Goal: Information Seeking & Learning: Find specific page/section

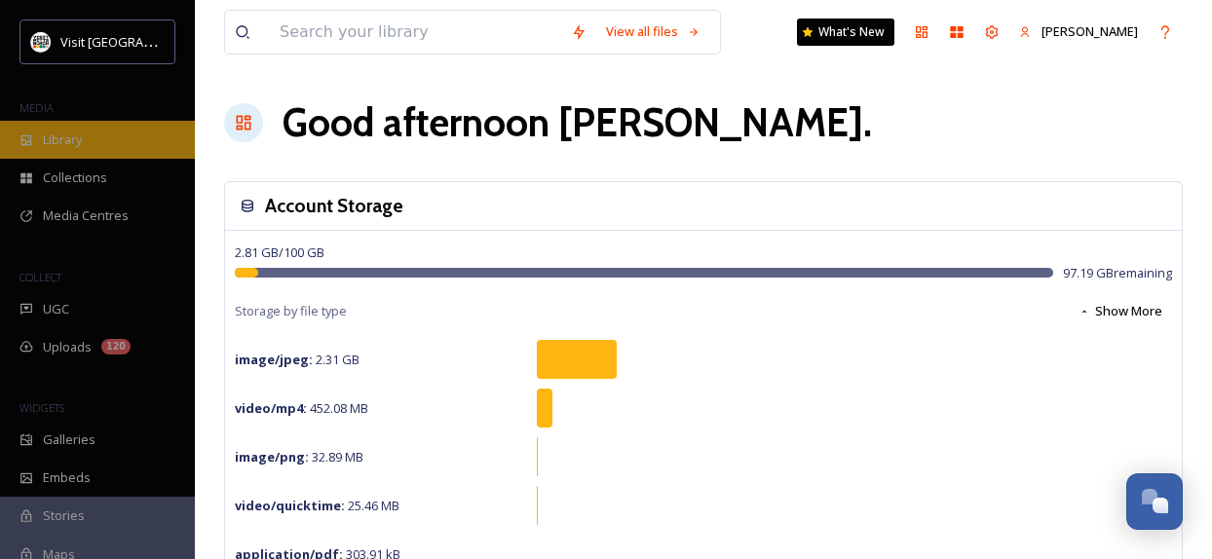
click at [82, 142] on span "Library" at bounding box center [62, 140] width 39 height 19
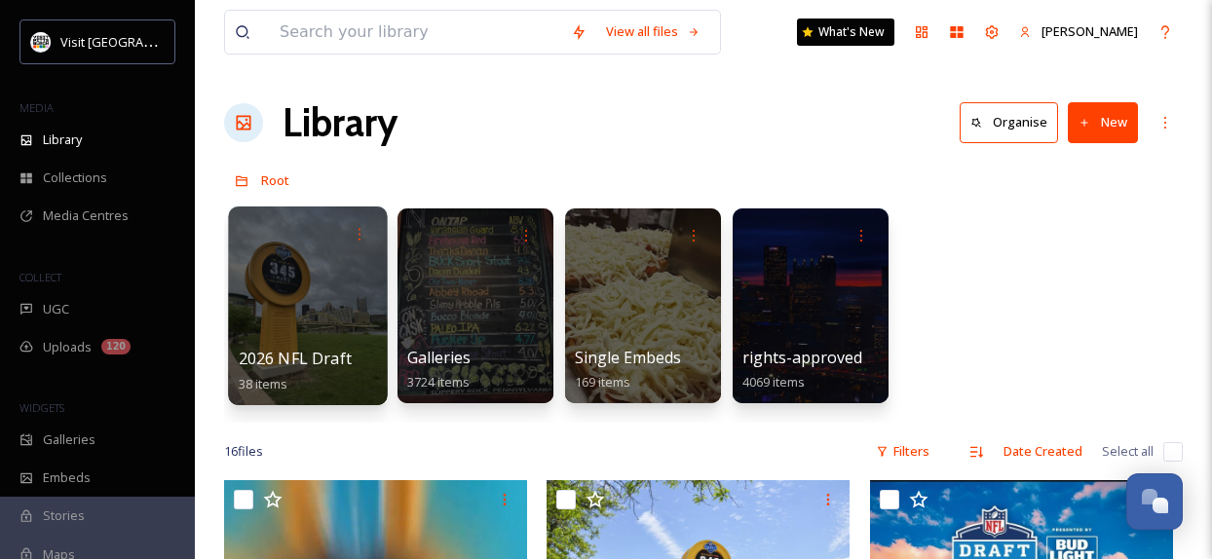
click at [332, 307] on div at bounding box center [307, 305] width 159 height 199
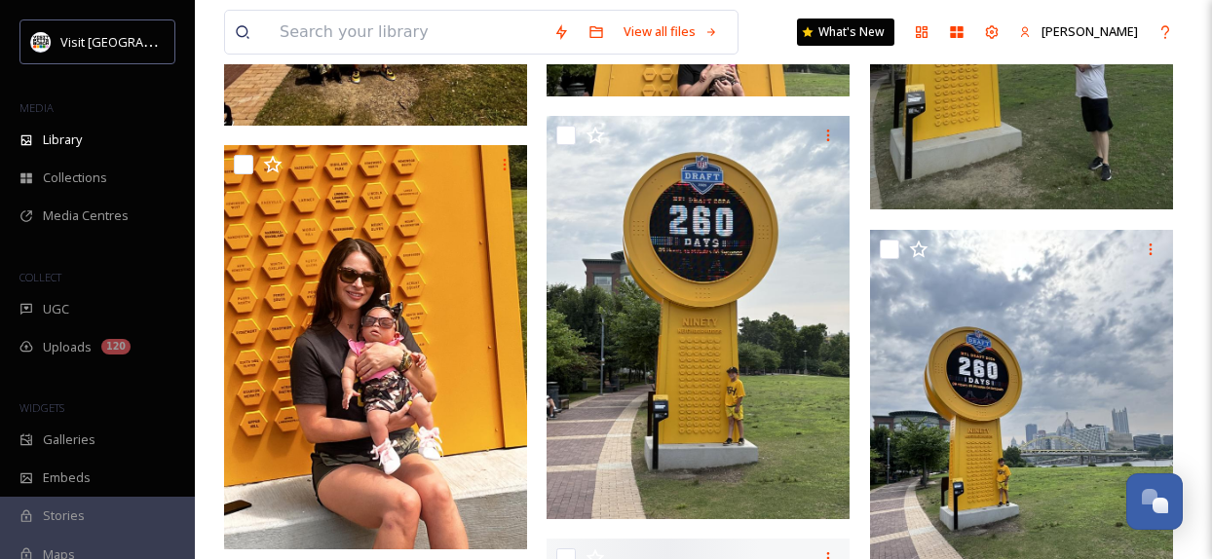
scroll to position [2143, 0]
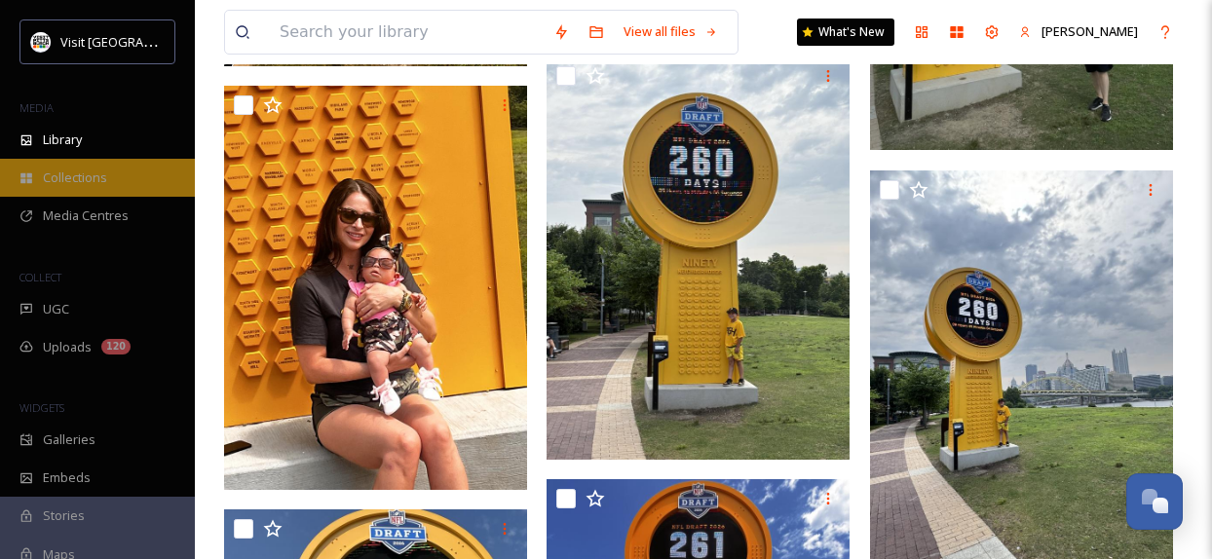
click at [85, 181] on span "Collections" at bounding box center [75, 177] width 64 height 19
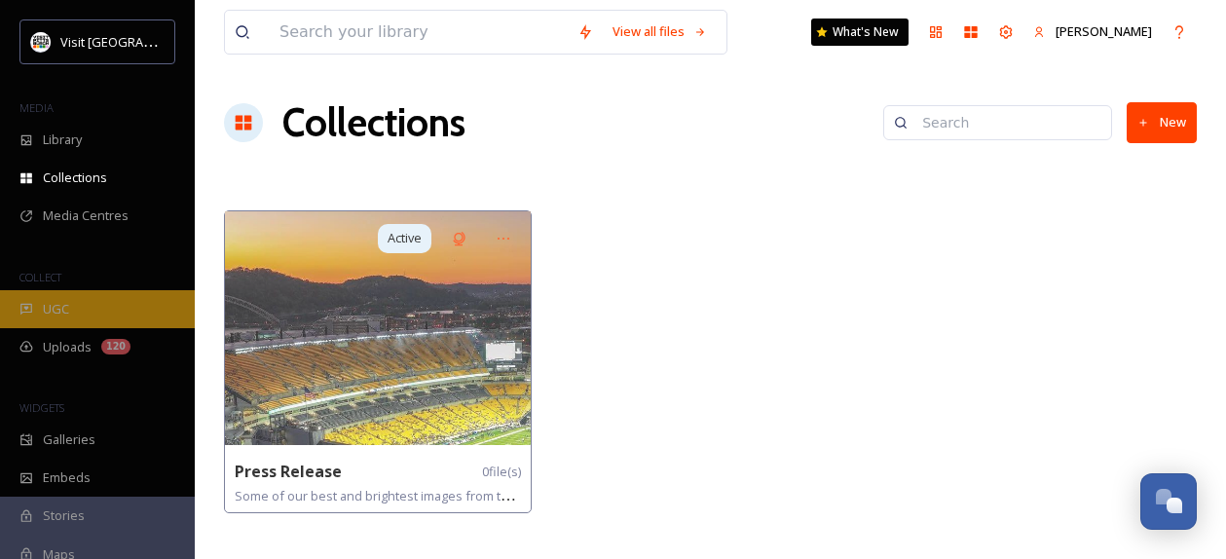
click at [77, 311] on div "UGC" at bounding box center [97, 309] width 195 height 38
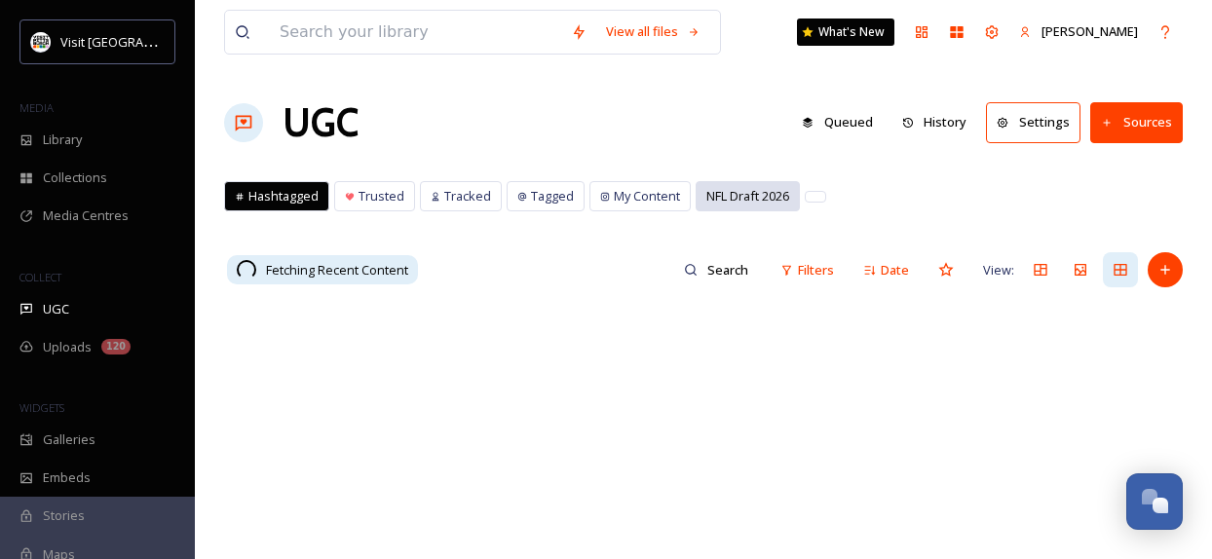
click at [777, 203] on span "NFL Draft 2026" at bounding box center [747, 196] width 83 height 19
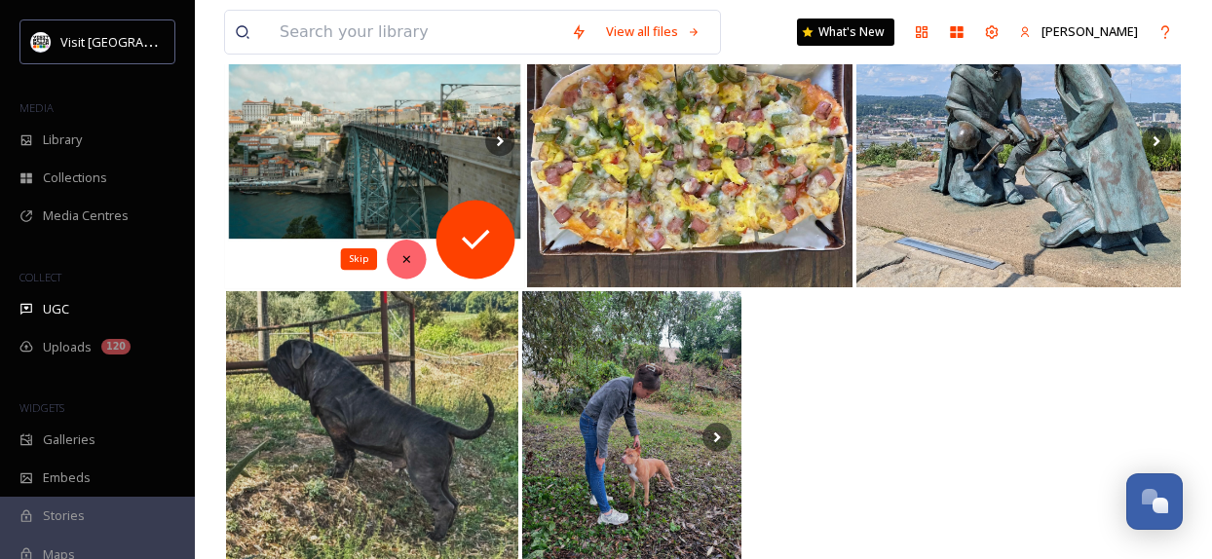
scroll to position [1540, 0]
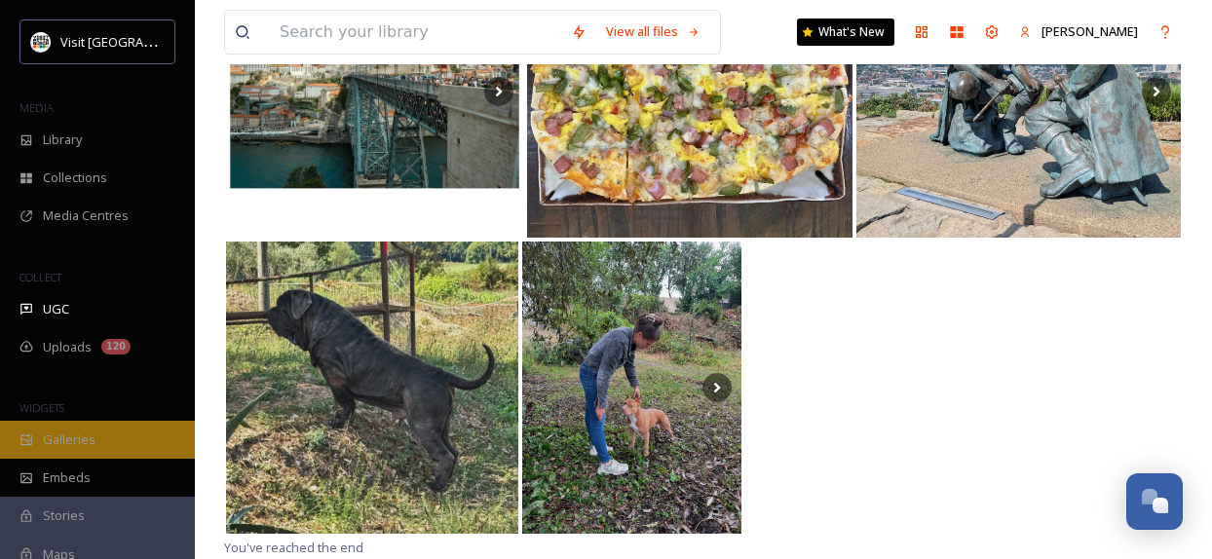
click at [70, 442] on span "Galleries" at bounding box center [69, 439] width 53 height 19
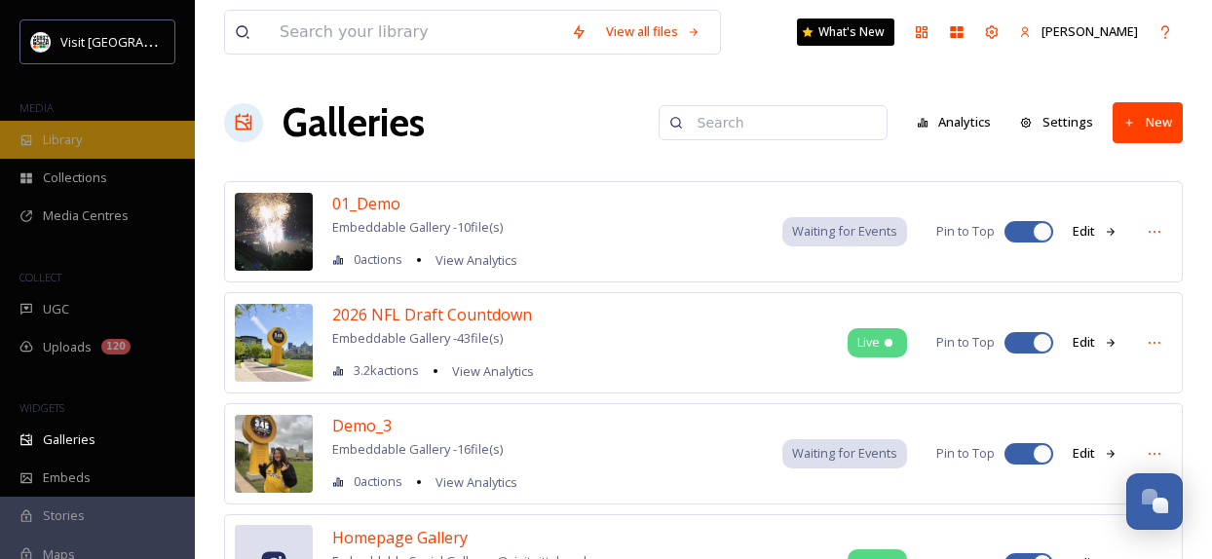
click at [82, 137] on span "Library" at bounding box center [62, 140] width 39 height 19
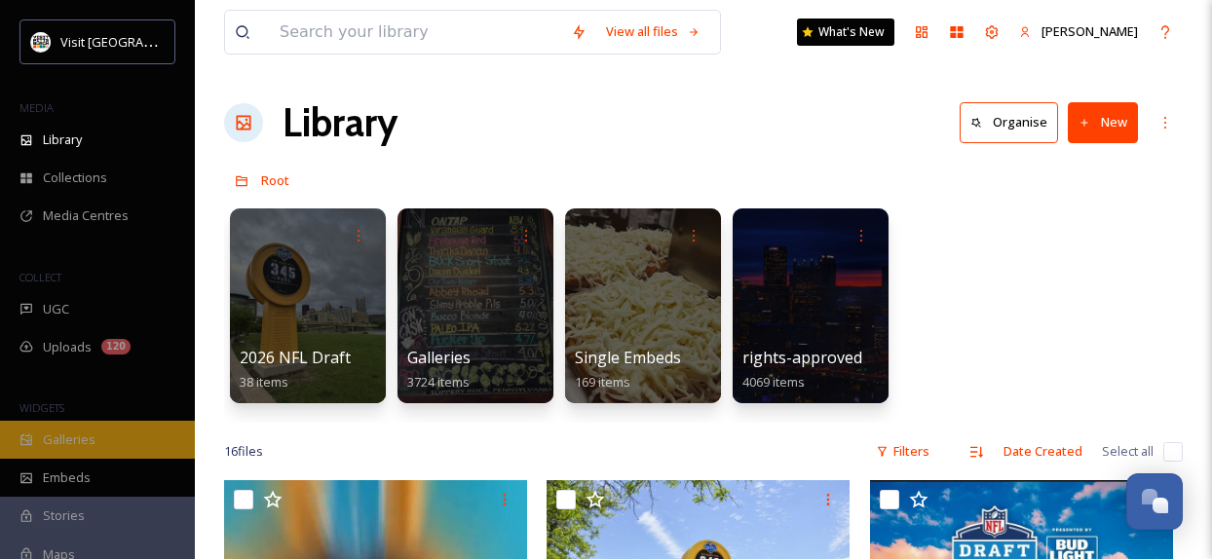
click at [92, 437] on span "Galleries" at bounding box center [69, 439] width 53 height 19
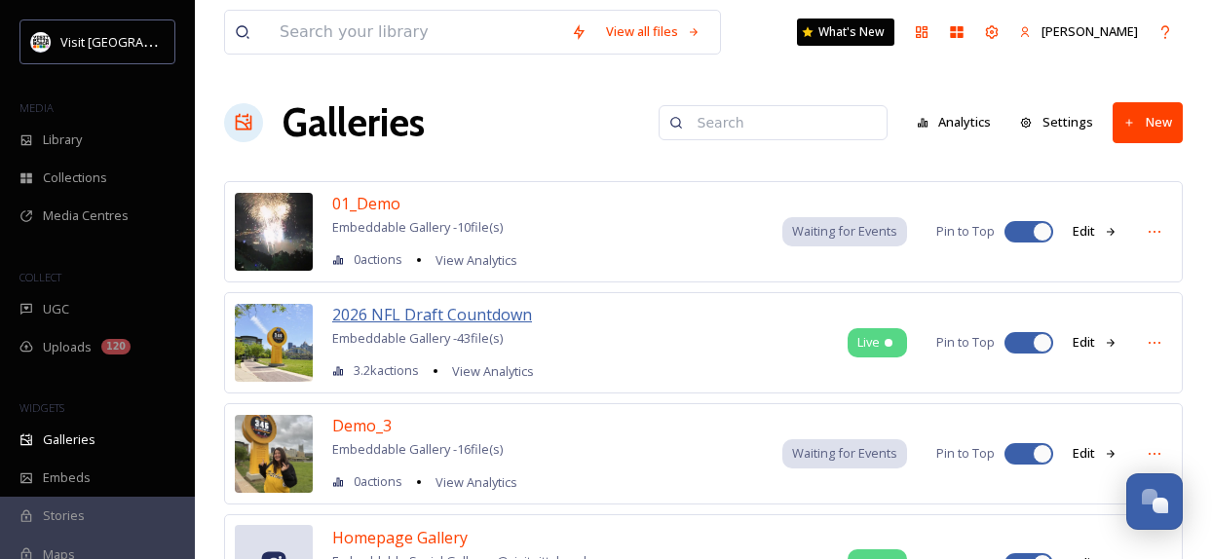
click at [500, 310] on span "2026 NFL Draft Countdown" at bounding box center [432, 314] width 200 height 21
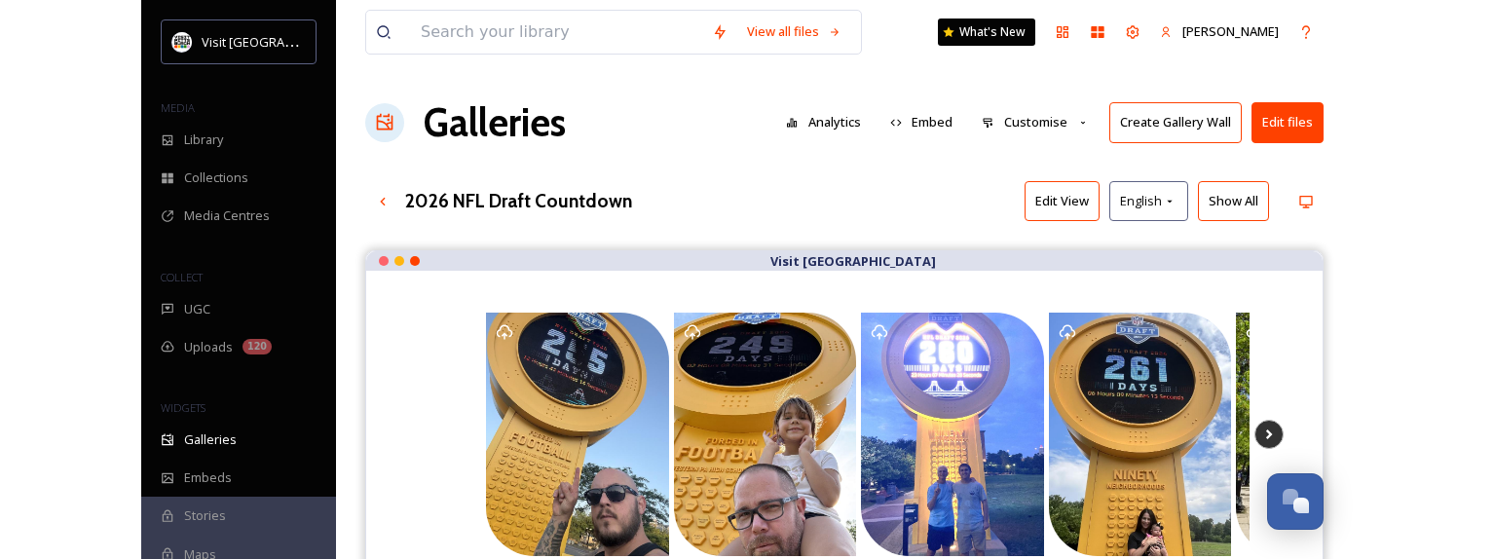
scroll to position [97, 0]
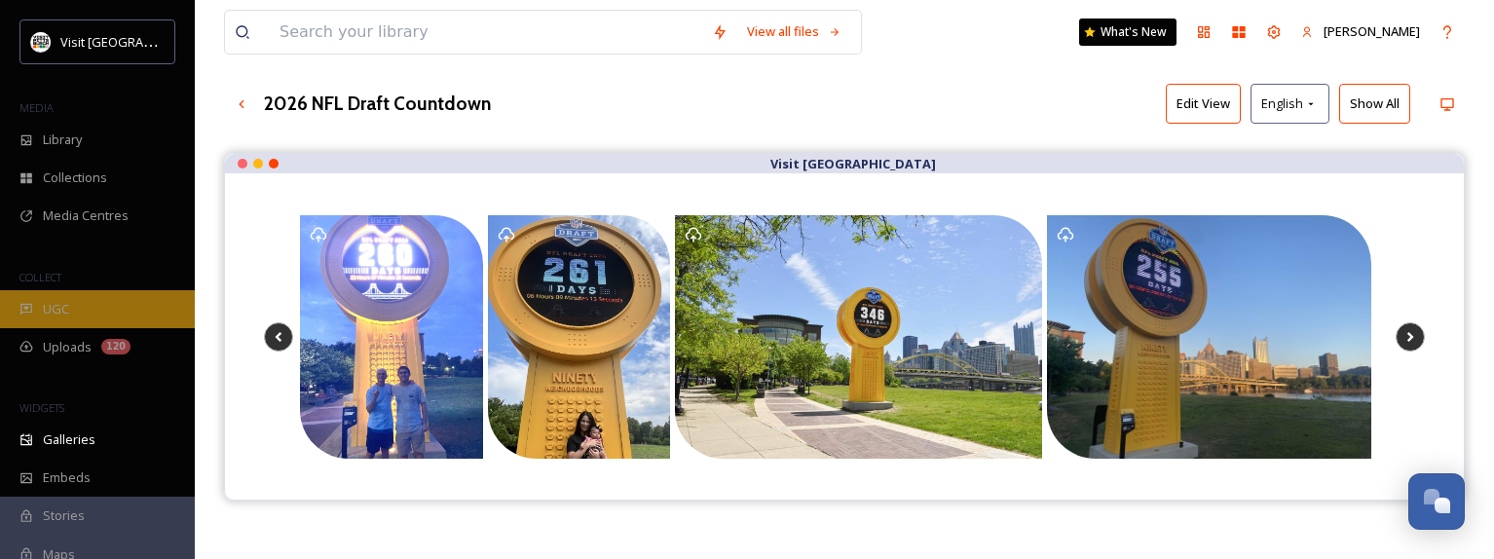
click at [79, 310] on div "UGC" at bounding box center [97, 309] width 195 height 38
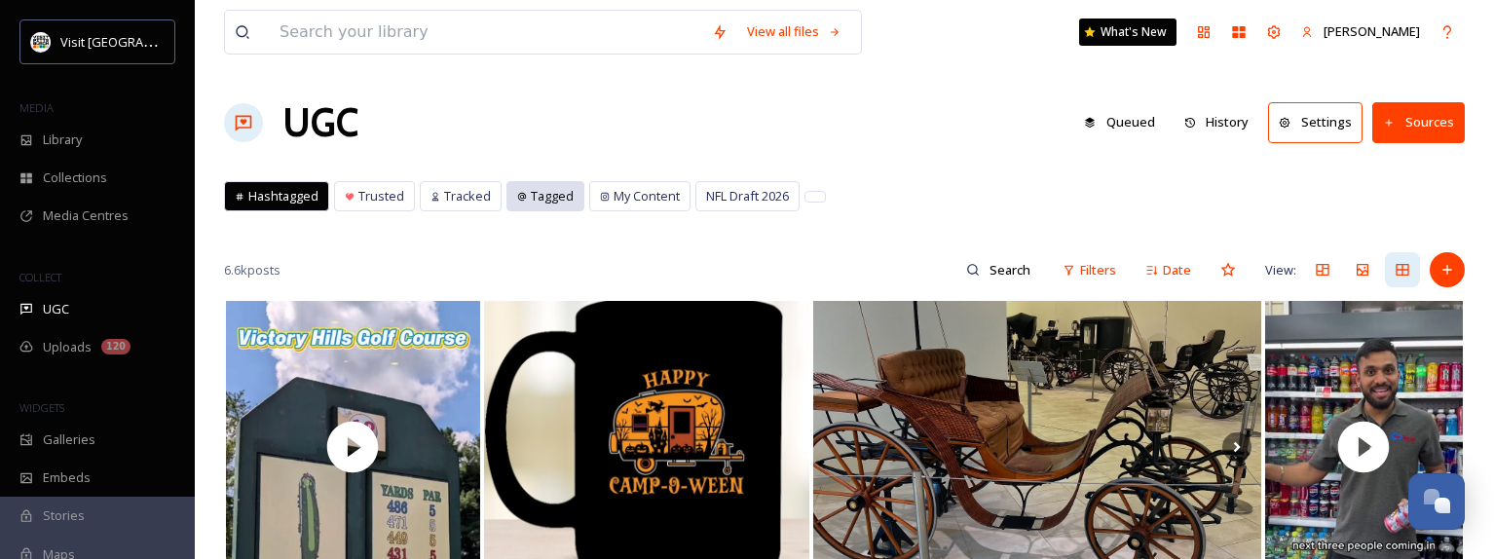
click at [523, 204] on div "Tagged" at bounding box center [545, 196] width 76 height 28
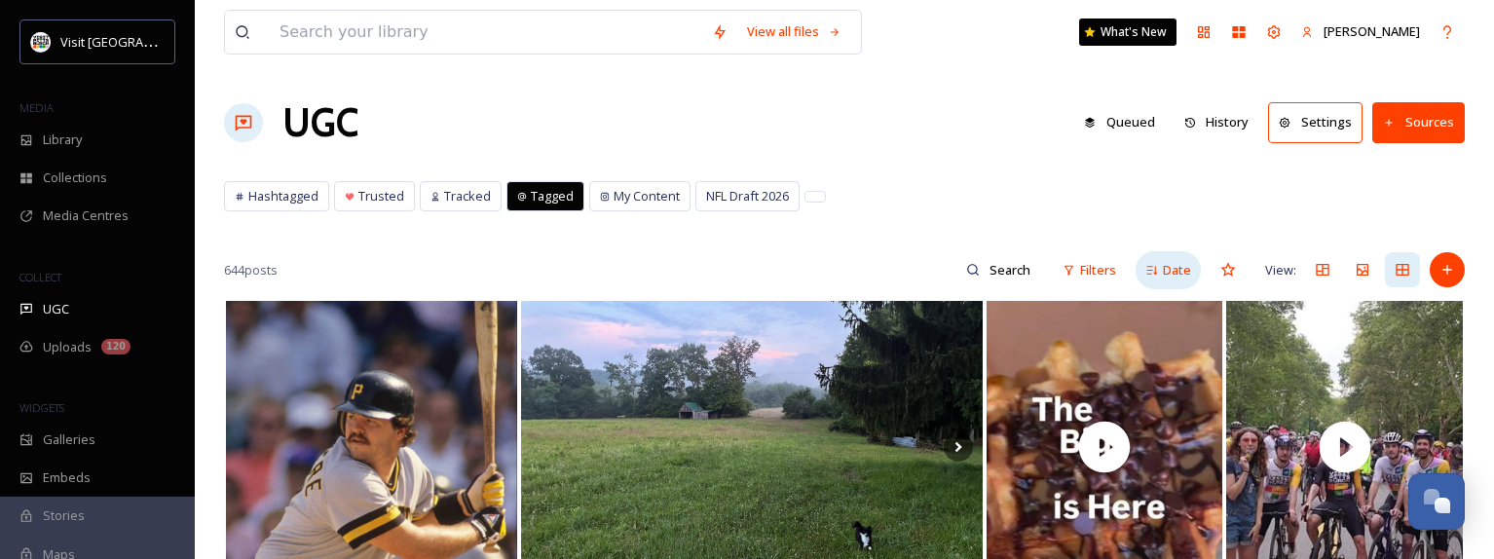
click at [1176, 265] on span "Date" at bounding box center [1177, 270] width 28 height 19
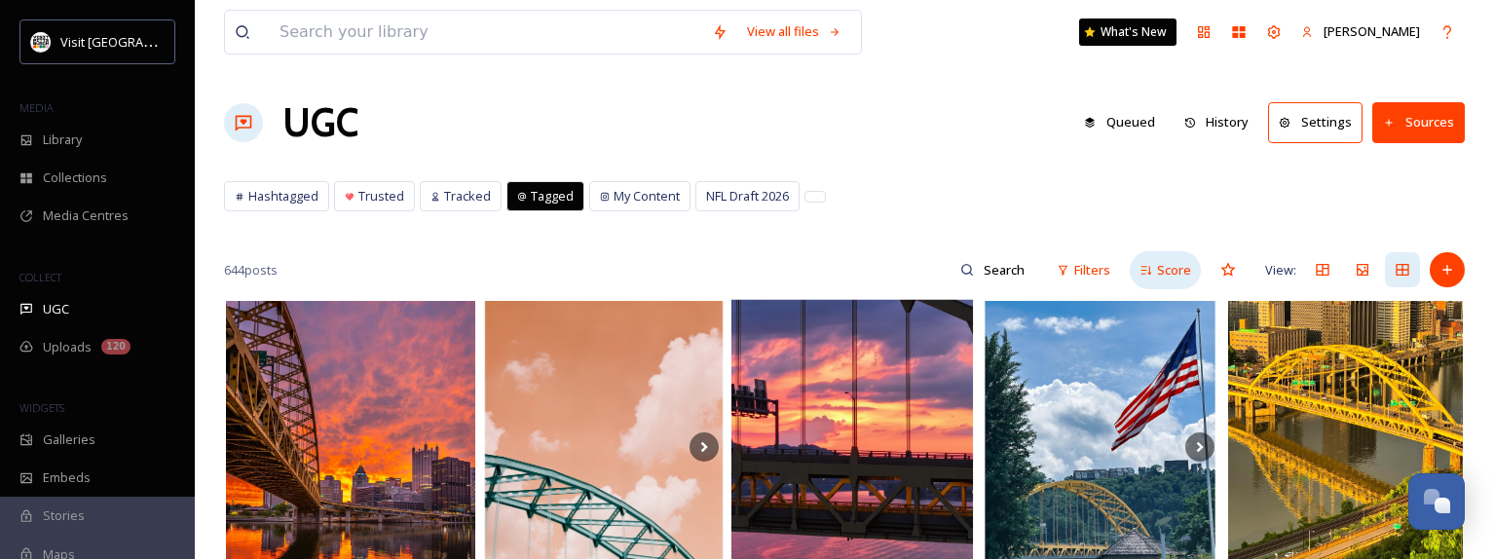
click at [1169, 284] on div "Score" at bounding box center [1165, 270] width 71 height 38
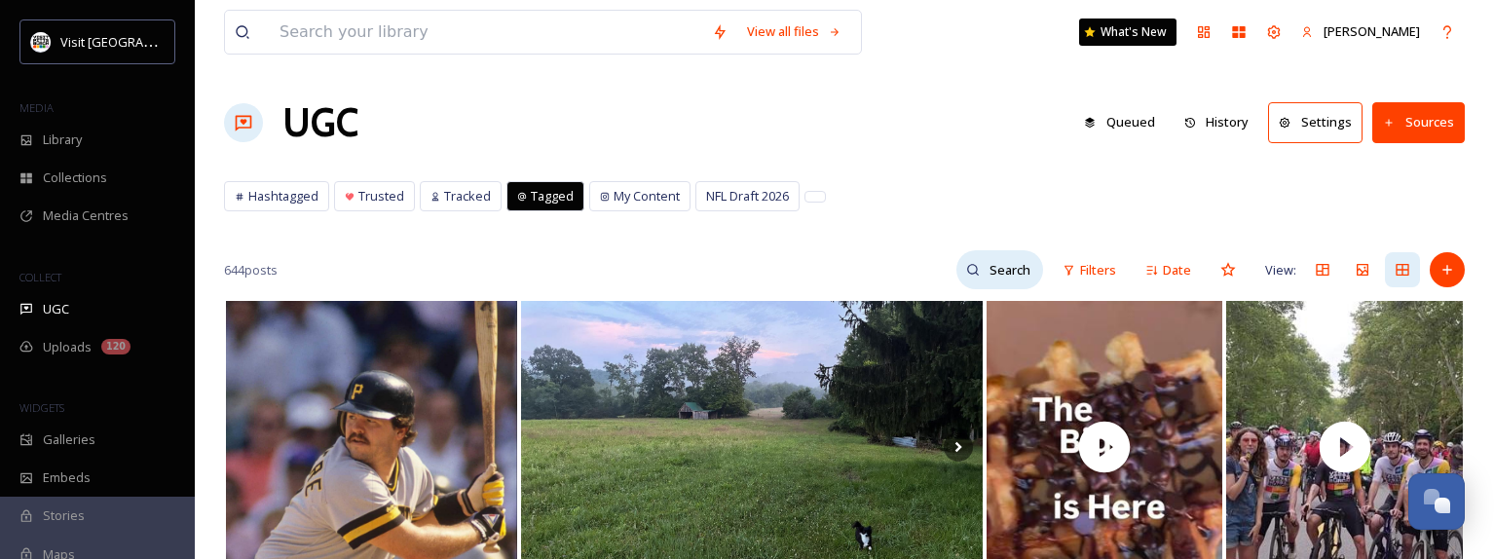
click at [1025, 276] on input at bounding box center [1011, 269] width 63 height 39
type input "#2026nfldraft"
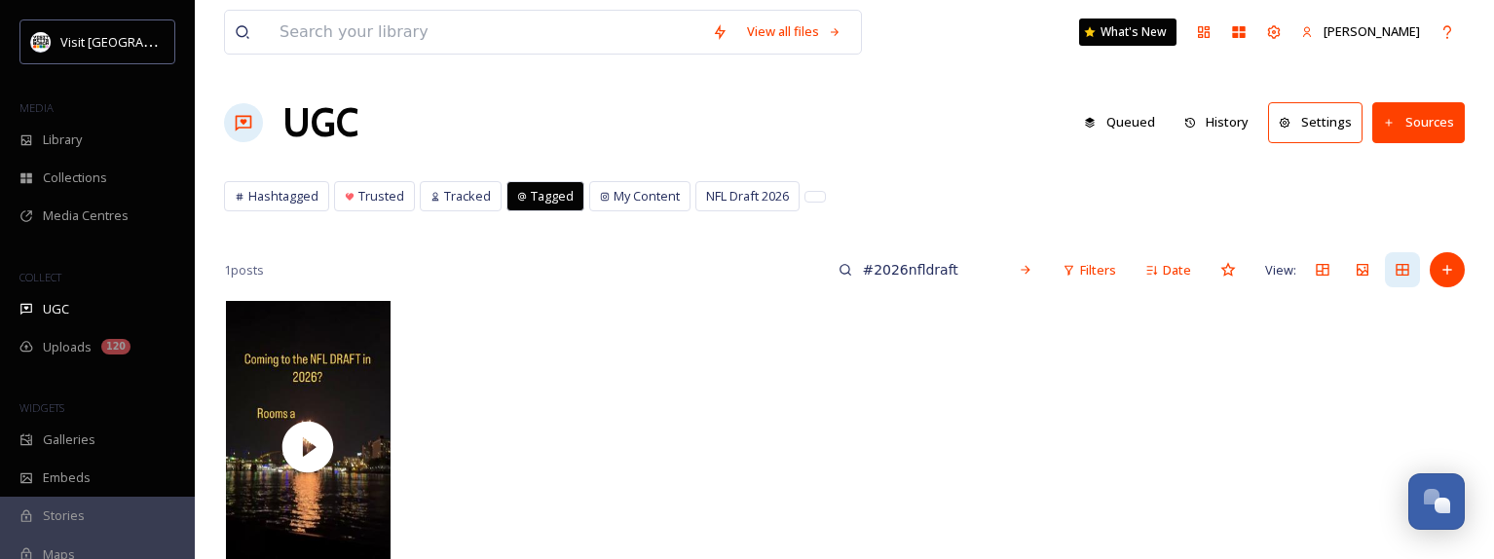
drag, startPoint x: 964, startPoint y: 279, endPoint x: 835, endPoint y: 286, distance: 129.8
click at [835, 286] on div "1 posts #2026nfldraft Filters Date View:" at bounding box center [844, 269] width 1241 height 39
click at [979, 170] on div "View all files What's New [PERSON_NAME] UGC Queued History Settings Sources Has…" at bounding box center [844, 429] width 1299 height 858
click at [699, 184] on div "NFL Draft 2026" at bounding box center [747, 196] width 102 height 28
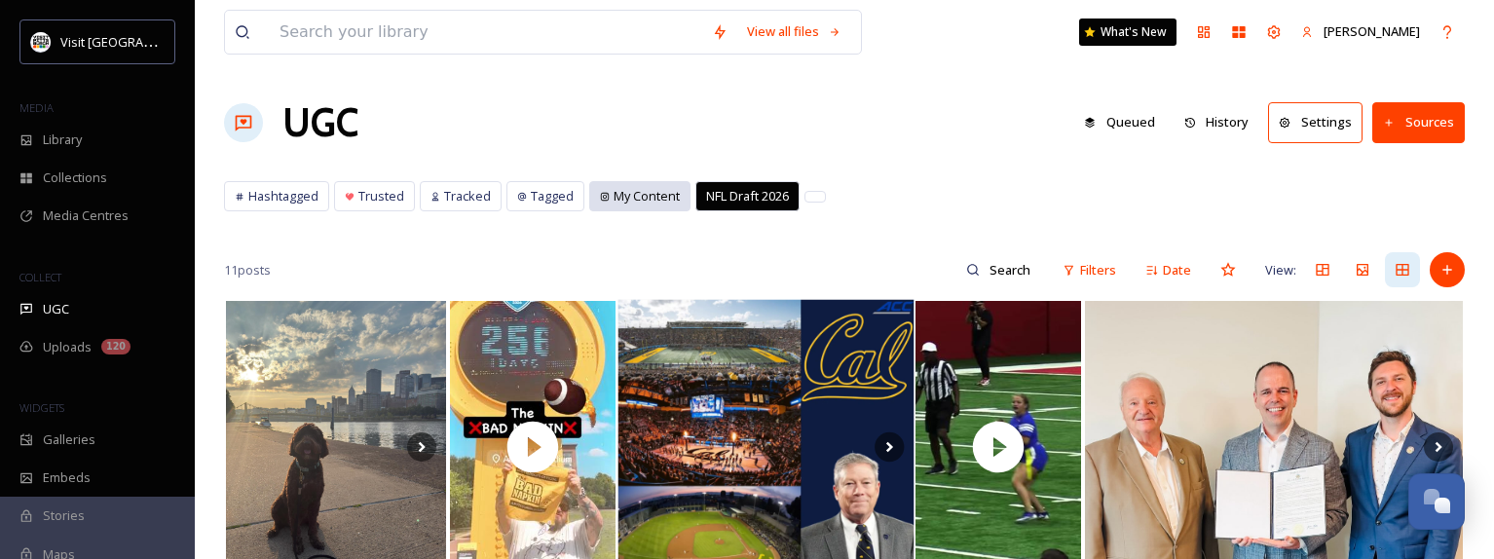
click at [631, 197] on span "My Content" at bounding box center [647, 196] width 66 height 19
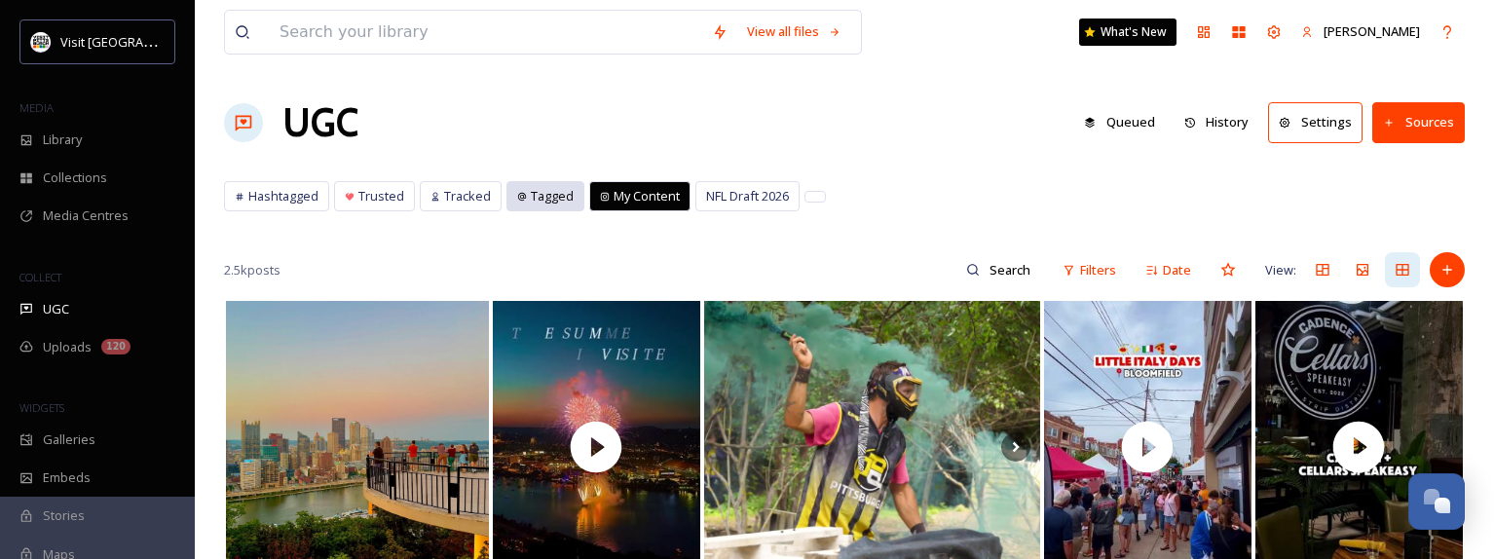
click at [531, 200] on span "Tagged" at bounding box center [552, 196] width 43 height 19
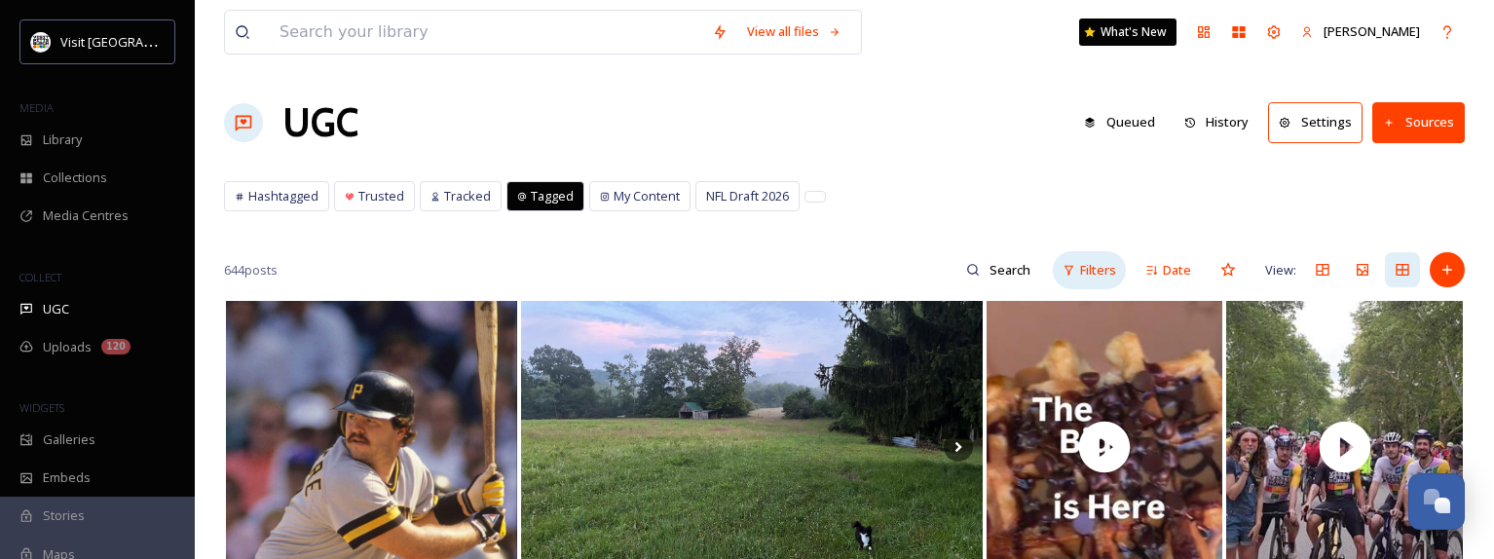
click at [1114, 272] on span "Filters" at bounding box center [1098, 270] width 36 height 19
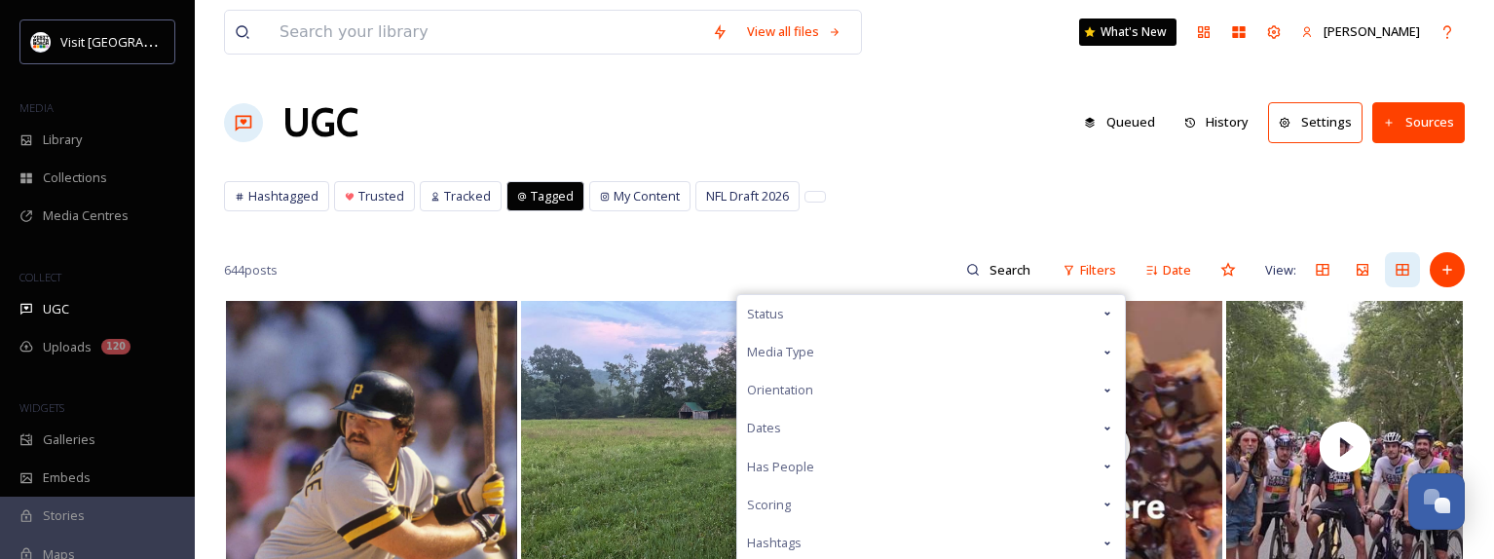
click at [819, 426] on div "Dates" at bounding box center [931, 428] width 388 height 38
click at [787, 478] on span "No date" at bounding box center [792, 475] width 58 height 23
select select "7"
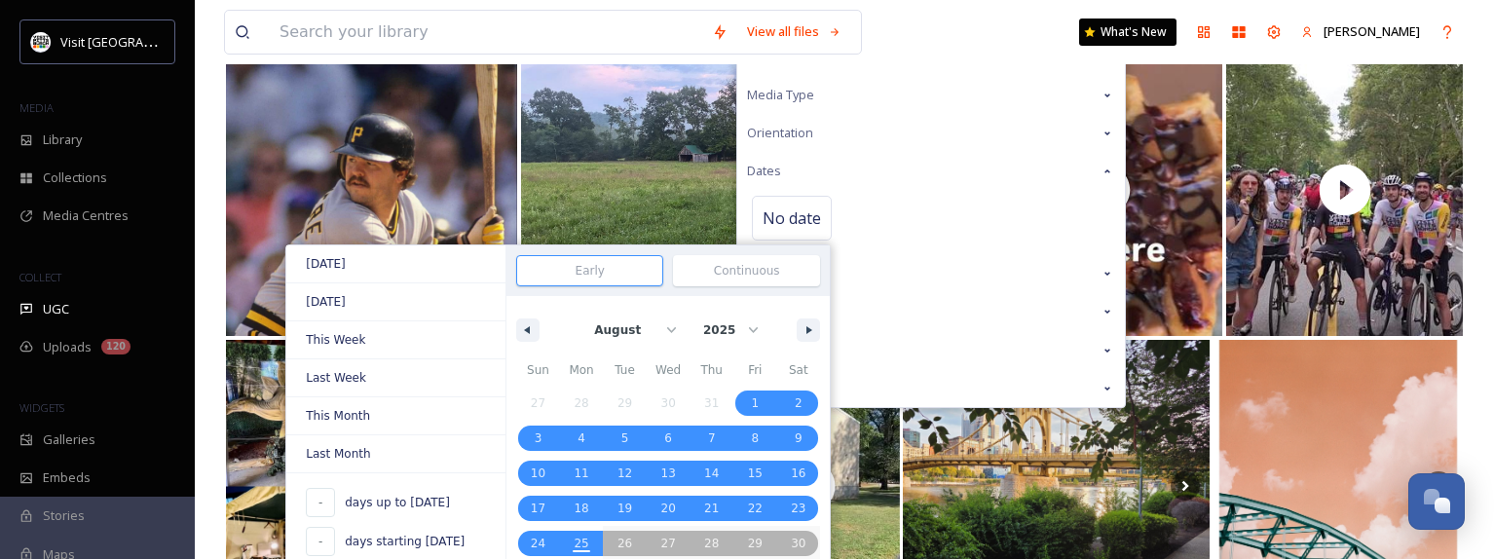
scroll to position [292, 0]
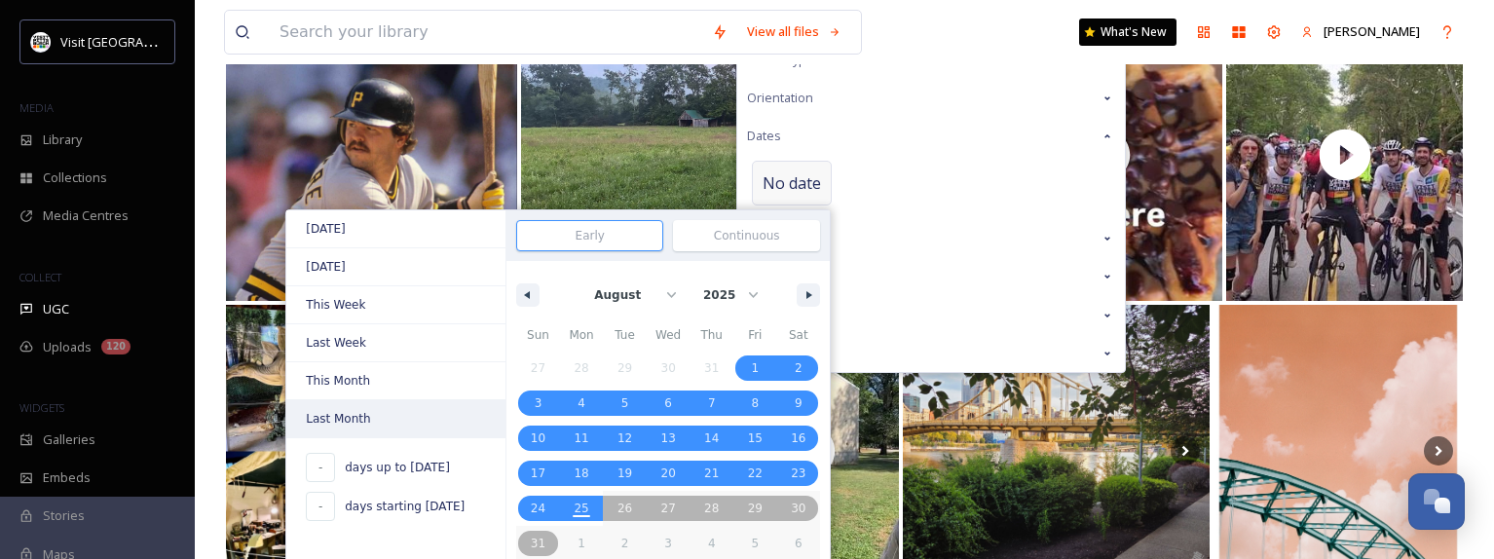
click at [354, 414] on span "Last Month" at bounding box center [395, 418] width 219 height 37
type input "[DATE]"
select select "6"
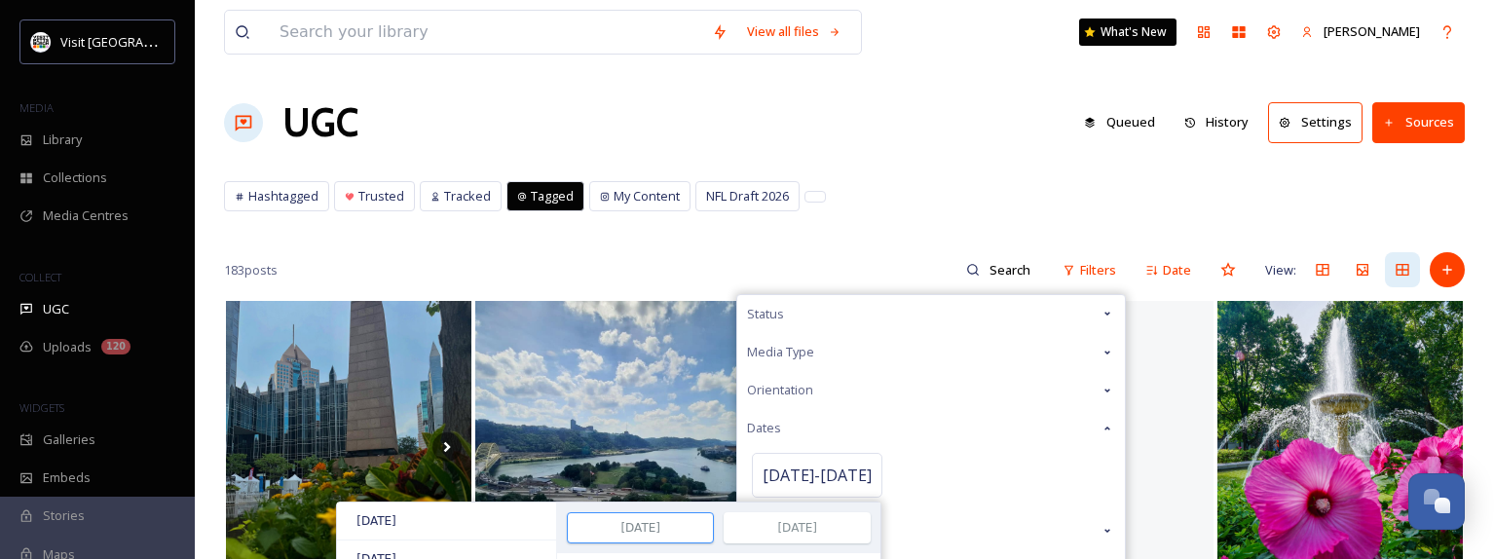
click at [960, 133] on div "UGC Queued History Settings Sources" at bounding box center [844, 122] width 1241 height 58
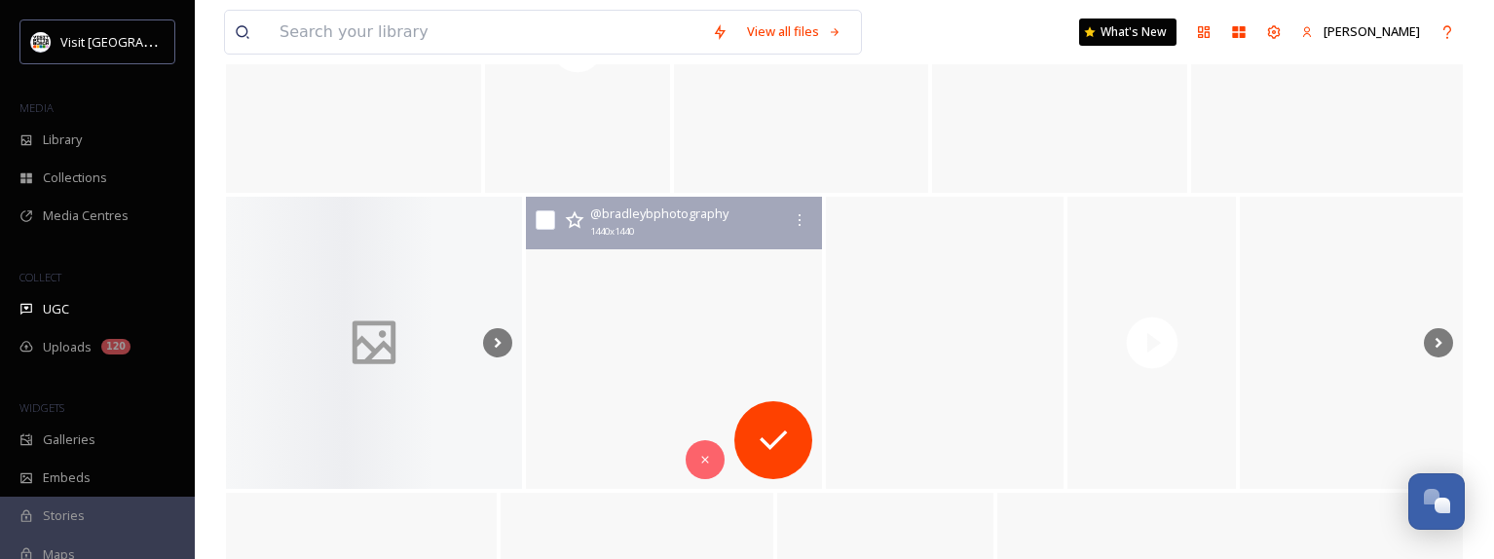
scroll to position [9544, 0]
